Goal: Information Seeking & Learning: Learn about a topic

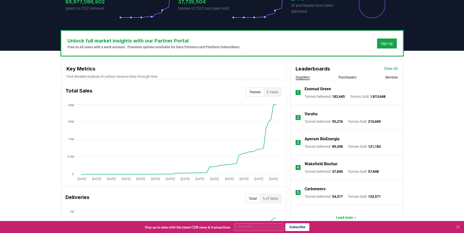
scroll to position [125, 0]
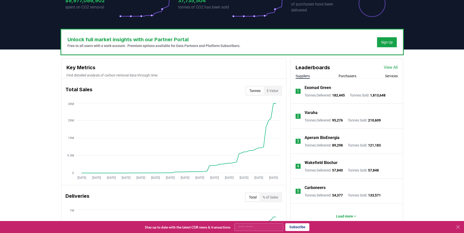
click at [273, 94] on button "$ Value" at bounding box center [273, 91] width 18 height 8
click at [312, 89] on p "Exomad Green" at bounding box center [318, 88] width 27 height 6
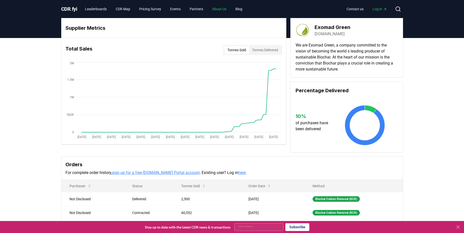
click at [223, 7] on link "About Us" at bounding box center [219, 9] width 22 height 9
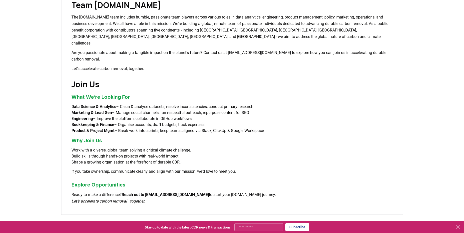
scroll to position [325, 0]
